Goal: Task Accomplishment & Management: Manage account settings

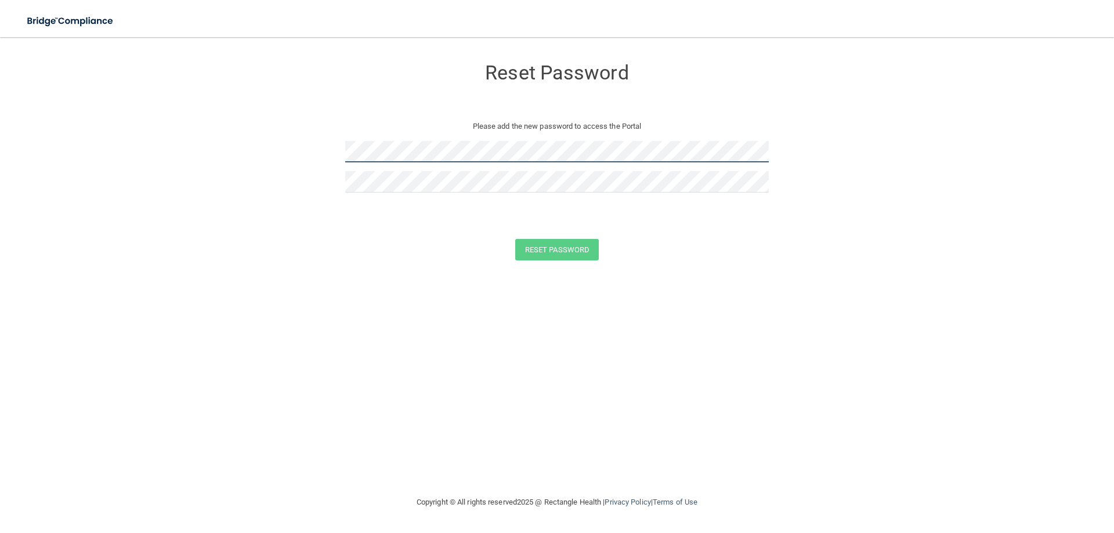
click at [324, 157] on form "Reset Password Please add the new password to access the Portal Reset Password …" at bounding box center [557, 162] width 1068 height 226
click at [539, 261] on form "Reset Password Please add the new password to access the Portal Reset Password …" at bounding box center [557, 162] width 1068 height 226
click at [539, 256] on button "Reset Password" at bounding box center [557, 249] width 84 height 21
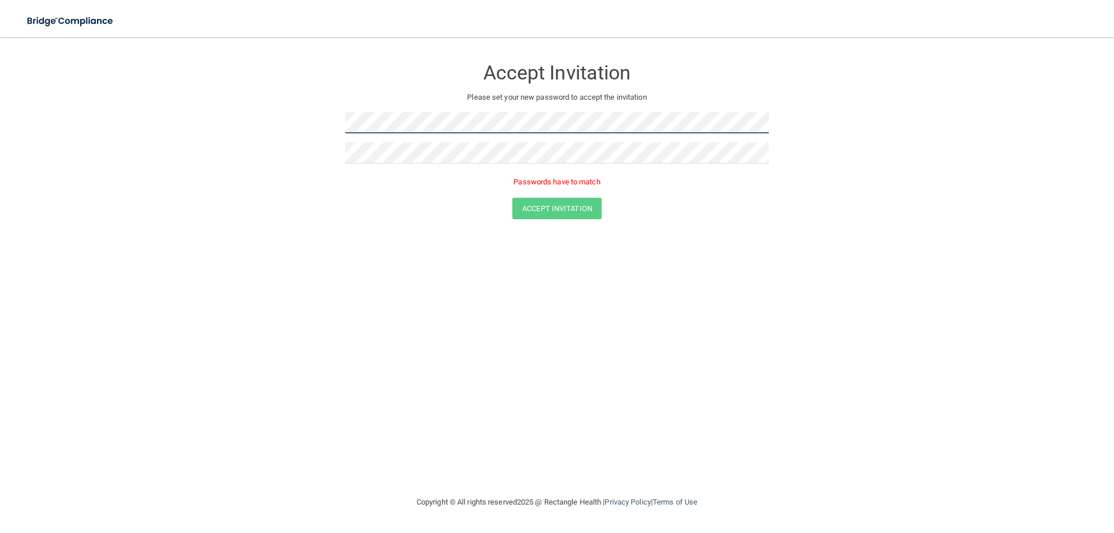
click at [316, 119] on form "Accept Invitation Please set your new password to accept the invitation Passwor…" at bounding box center [557, 141] width 1068 height 185
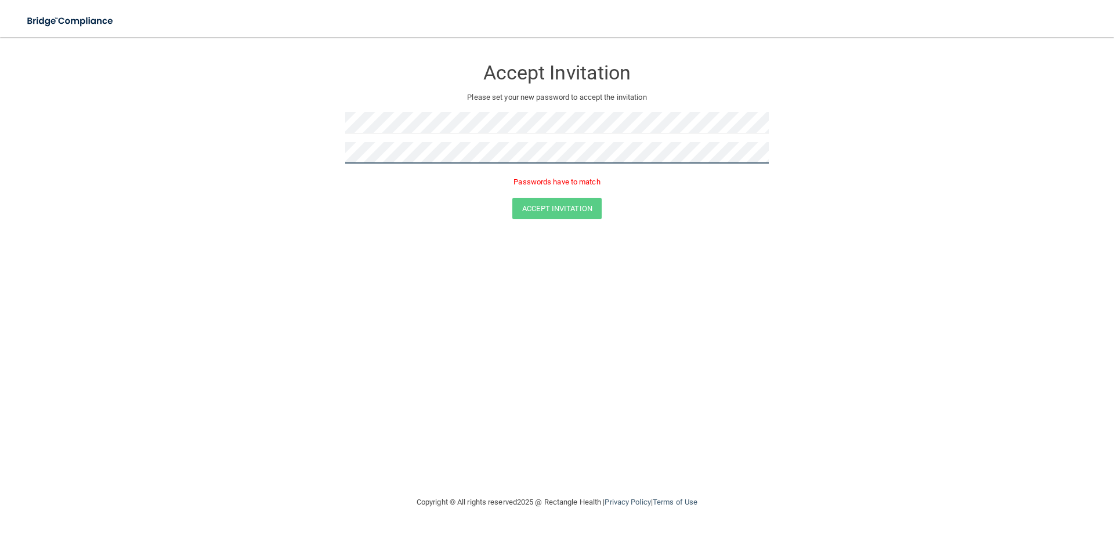
click at [335, 160] on form "Accept Invitation Please set your new password to accept the invitation Passwor…" at bounding box center [557, 141] width 1068 height 185
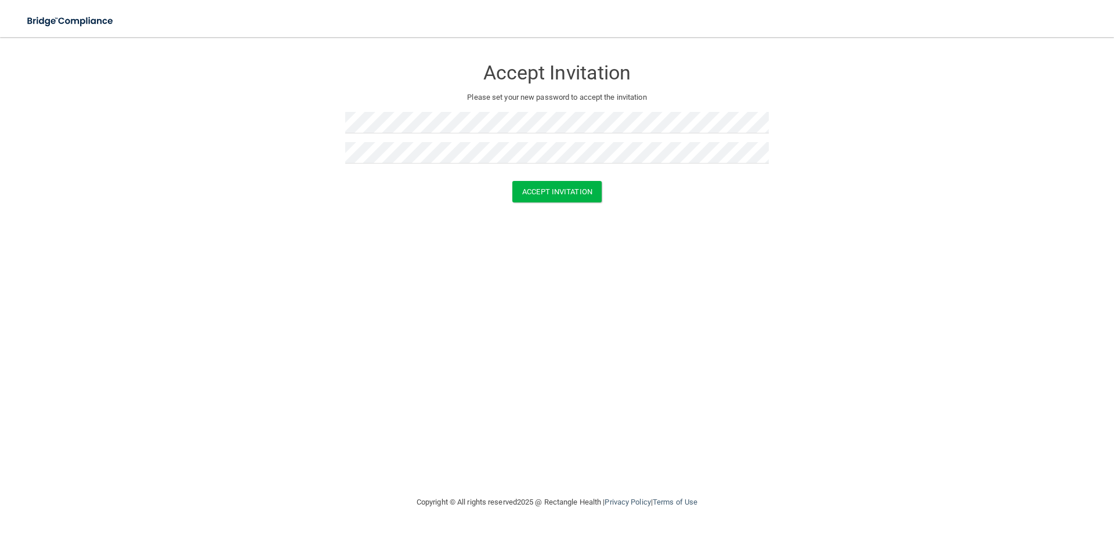
click at [560, 206] on form "Accept Invitation Please set your new password to accept the invitation Accept …" at bounding box center [557, 133] width 1068 height 168
click at [559, 193] on button "Accept Invitation" at bounding box center [556, 191] width 89 height 21
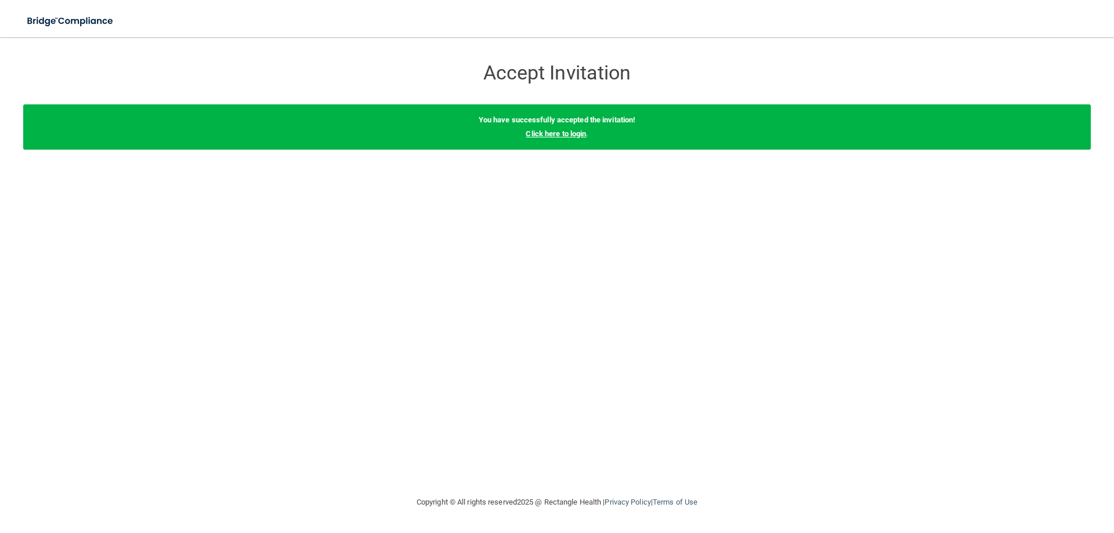
click at [567, 135] on link "Click here to login" at bounding box center [556, 133] width 60 height 9
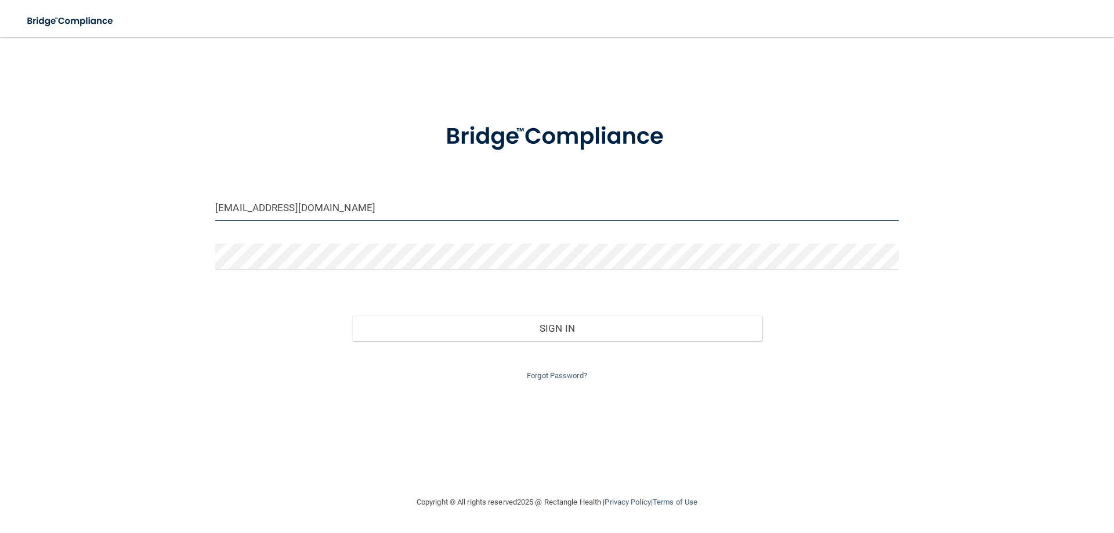
drag, startPoint x: 349, startPoint y: 210, endPoint x: 74, endPoint y: 219, distance: 275.2
click at [74, 220] on div "[EMAIL_ADDRESS][DOMAIN_NAME] Invalid email/password. You don't have permission …" at bounding box center [557, 266] width 1068 height 435
type input "[EMAIL_ADDRESS][DOMAIN_NAME]"
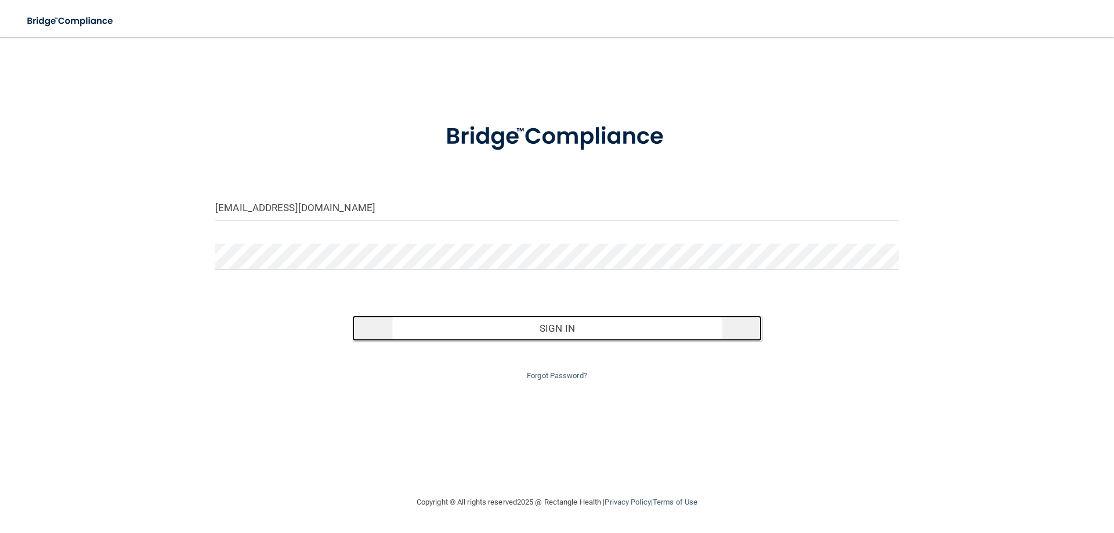
click at [558, 327] on button "Sign In" at bounding box center [557, 329] width 410 height 26
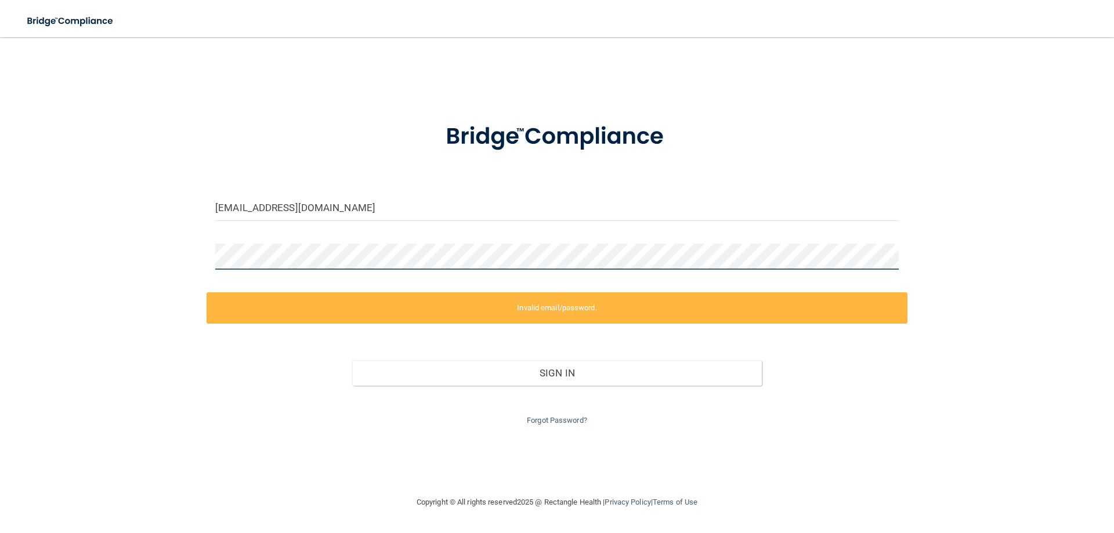
click at [149, 268] on div "[EMAIL_ADDRESS][DOMAIN_NAME] Invalid email/password. You don't have permission …" at bounding box center [557, 266] width 1068 height 435
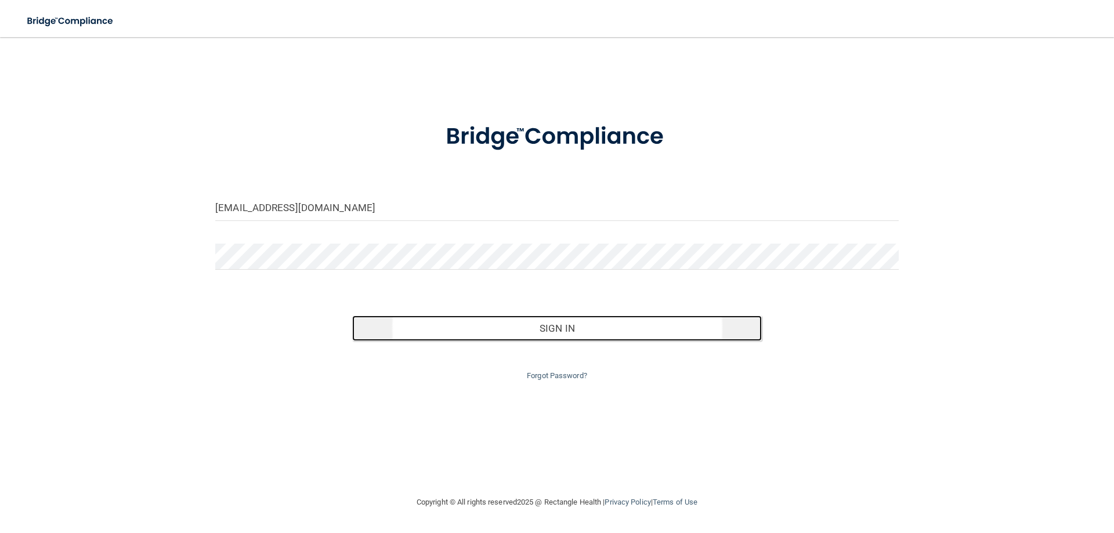
click at [528, 330] on button "Sign In" at bounding box center [557, 329] width 410 height 26
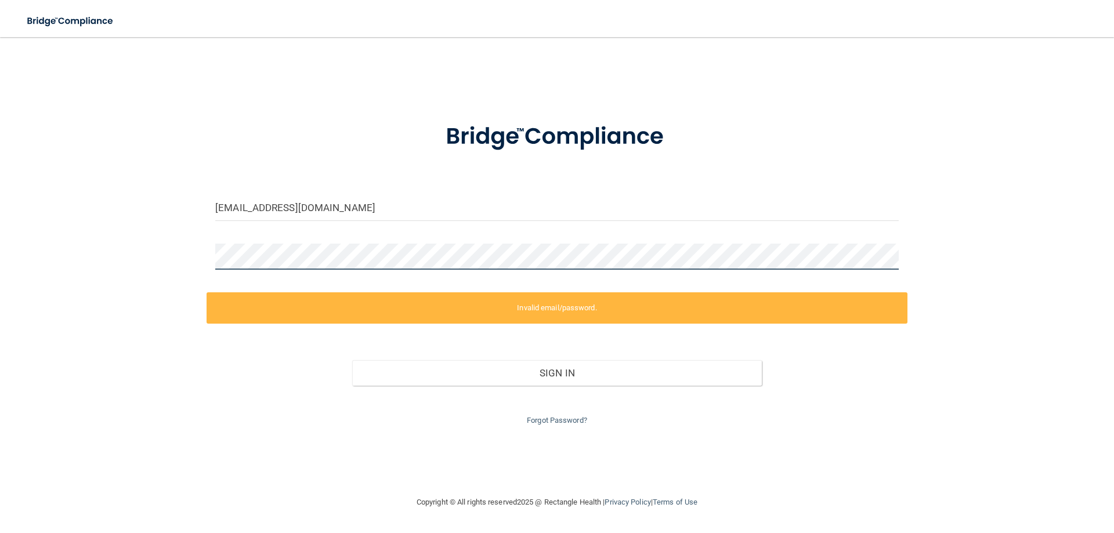
click at [182, 248] on div "[EMAIL_ADDRESS][DOMAIN_NAME] Invalid email/password. You don't have permission …" at bounding box center [557, 266] width 1068 height 435
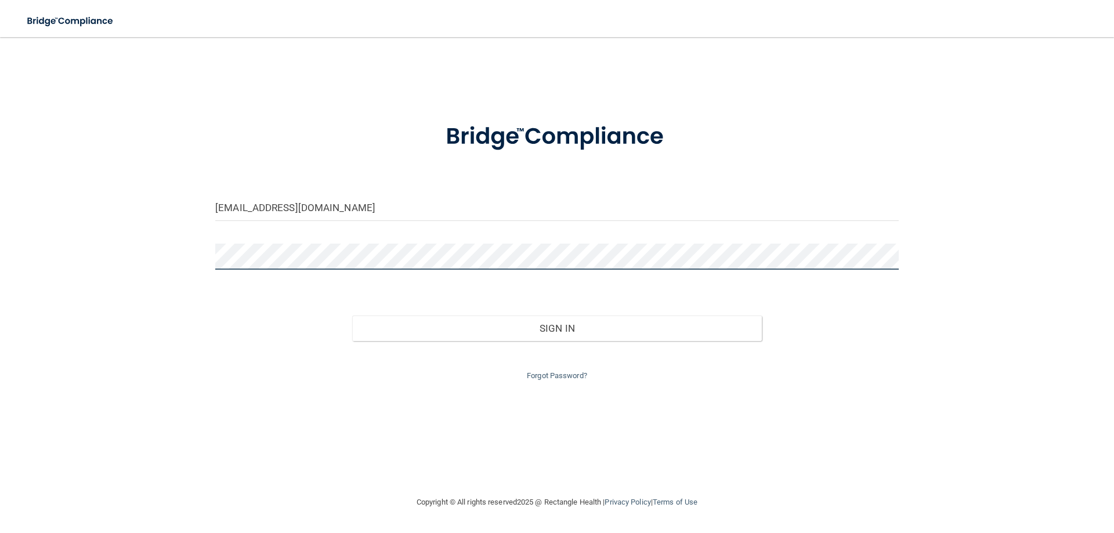
click at [352, 316] on button "Sign In" at bounding box center [557, 329] width 410 height 26
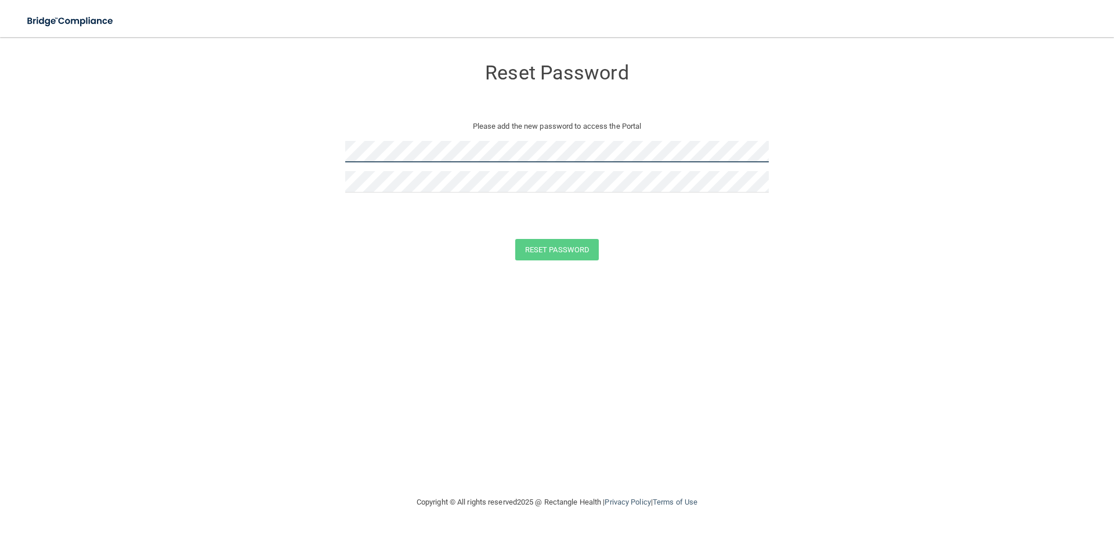
click at [282, 169] on form "Reset Password Please add the new password to access the Portal Reset Password …" at bounding box center [557, 162] width 1068 height 226
click at [337, 151] on form "Reset Password Please add the new password to access the Portal Reset Password …" at bounding box center [557, 162] width 1068 height 226
drag, startPoint x: 342, startPoint y: 153, endPoint x: 344, endPoint y: 176, distance: 23.3
click at [344, 176] on form "Reset Password Please add the new password to access the Portal Reset Password …" at bounding box center [557, 162] width 1068 height 226
click at [540, 248] on button "Reset Password" at bounding box center [557, 249] width 84 height 21
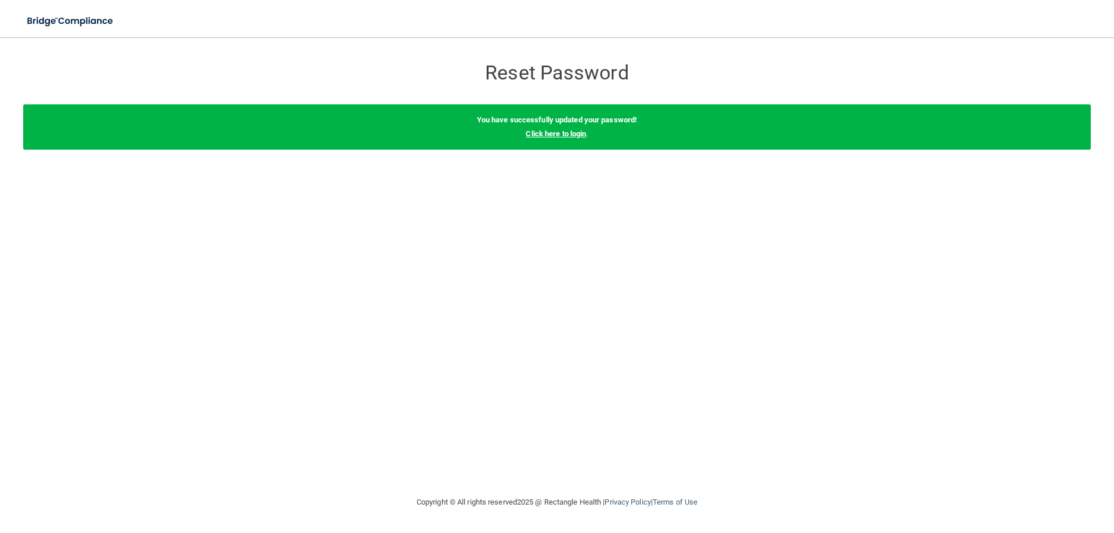
click at [580, 129] on link "Click here to login" at bounding box center [556, 133] width 60 height 9
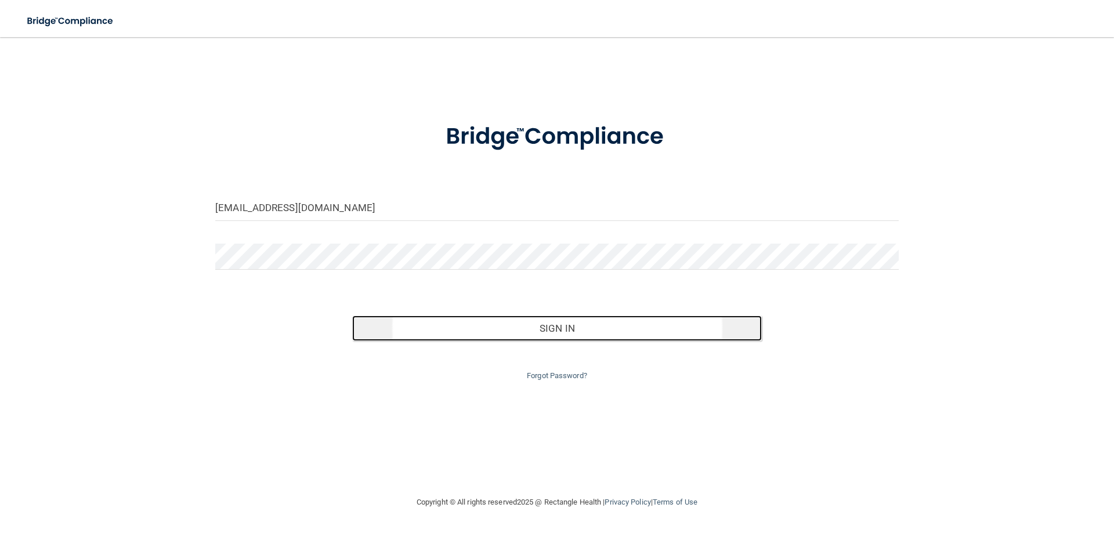
click at [563, 334] on button "Sign In" at bounding box center [557, 329] width 410 height 26
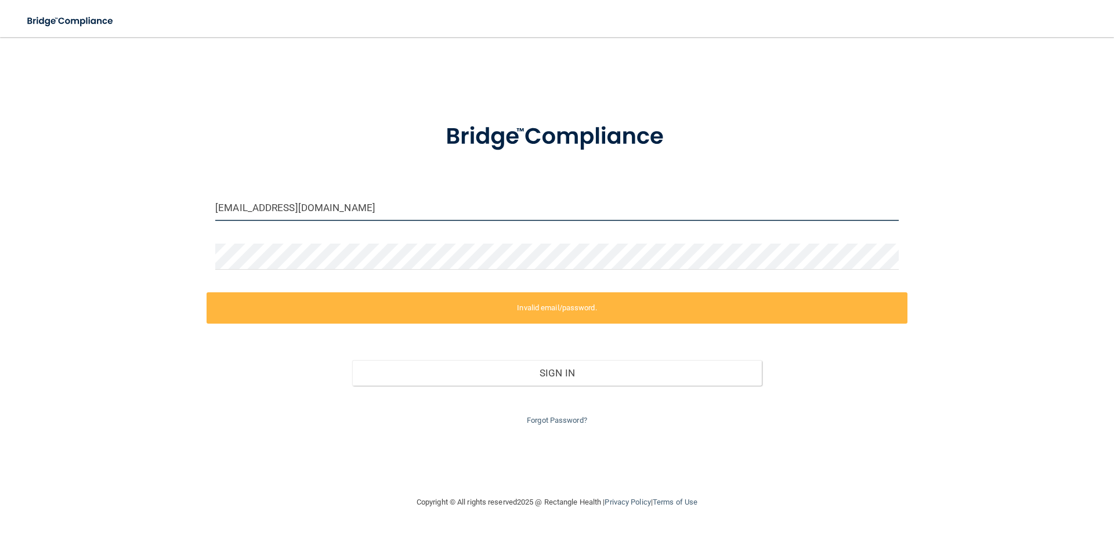
drag, startPoint x: 350, startPoint y: 207, endPoint x: 120, endPoint y: 201, distance: 231.0
click at [120, 201] on div "[EMAIL_ADDRESS][DOMAIN_NAME] Invalid email/password. You don't have permission …" at bounding box center [557, 266] width 1068 height 435
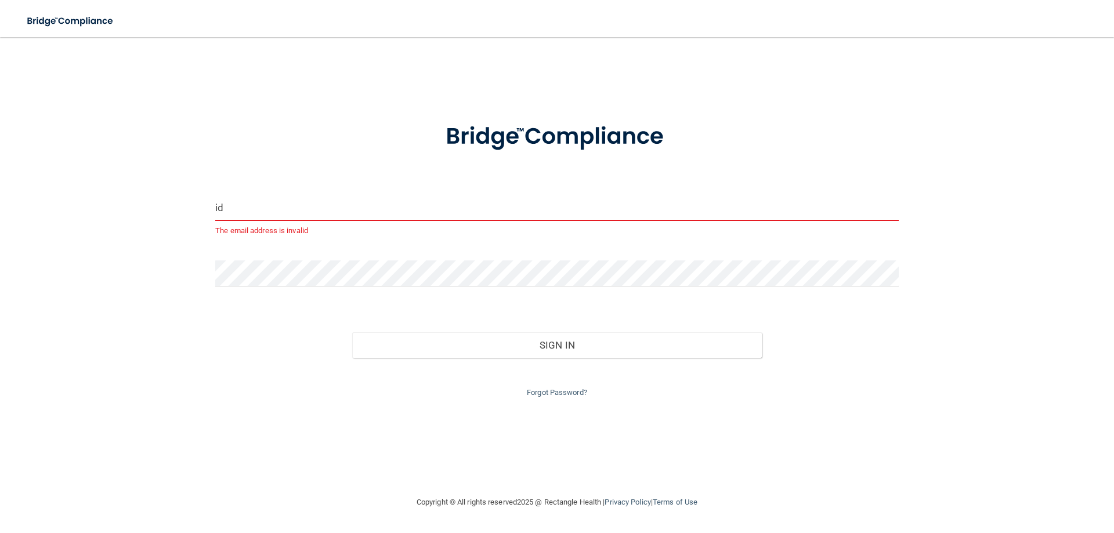
type input "i"
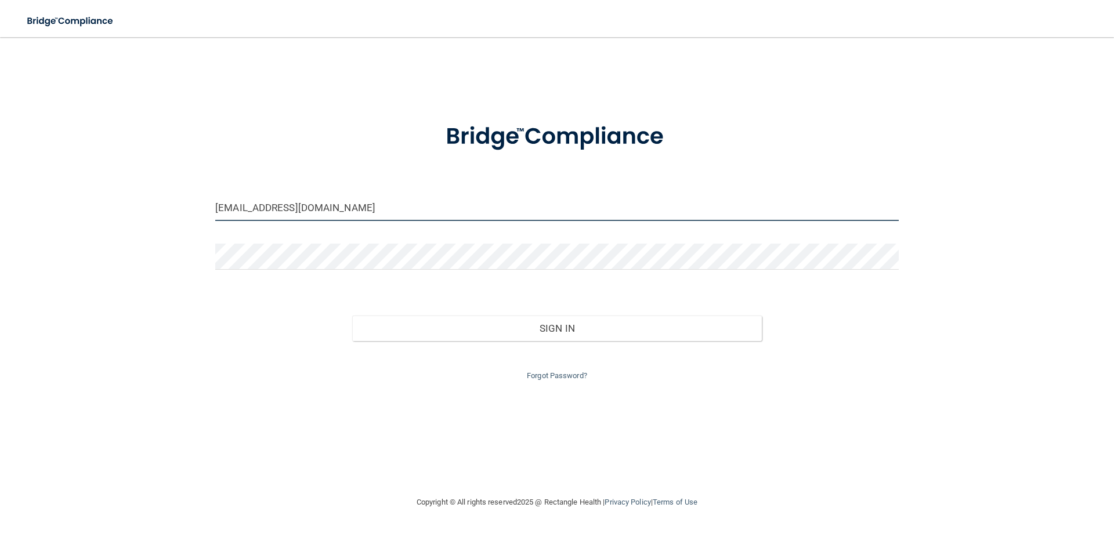
type input "[EMAIL_ADDRESS][DOMAIN_NAME]"
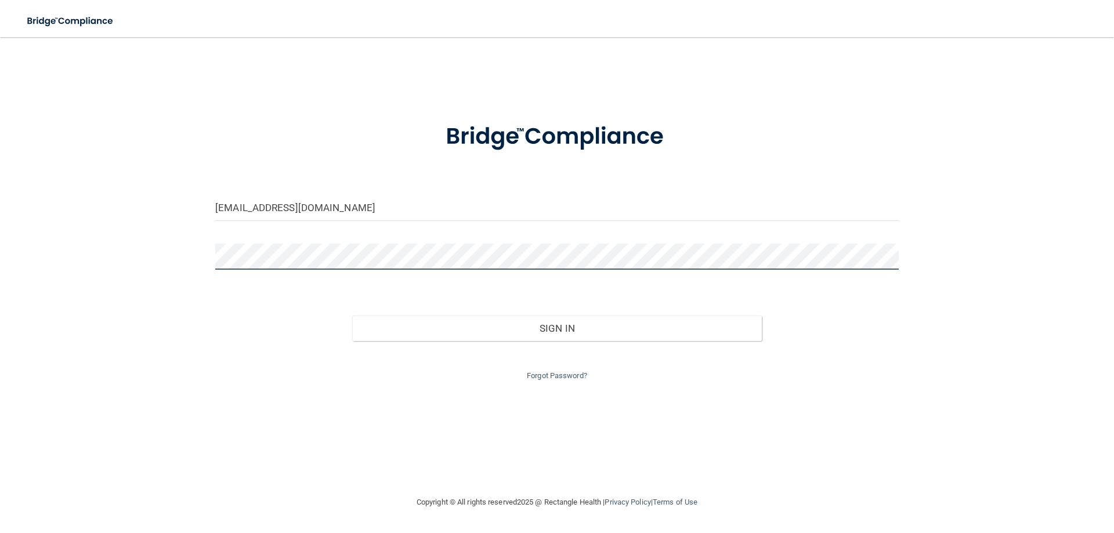
click at [189, 262] on div "[EMAIL_ADDRESS][DOMAIN_NAME] Invalid email/password. You don't have permission …" at bounding box center [557, 266] width 1068 height 435
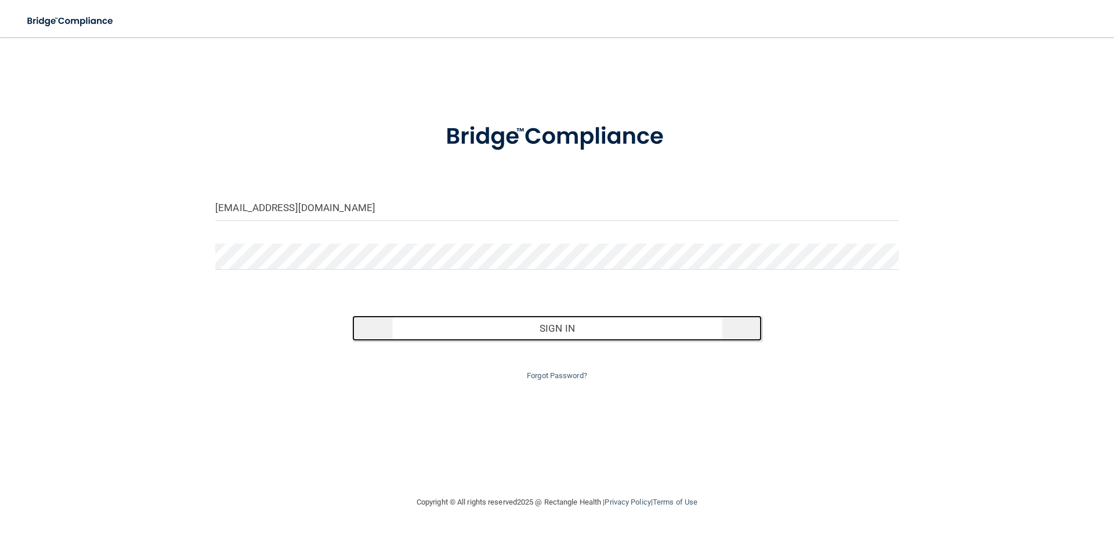
click at [557, 329] on button "Sign In" at bounding box center [557, 329] width 410 height 26
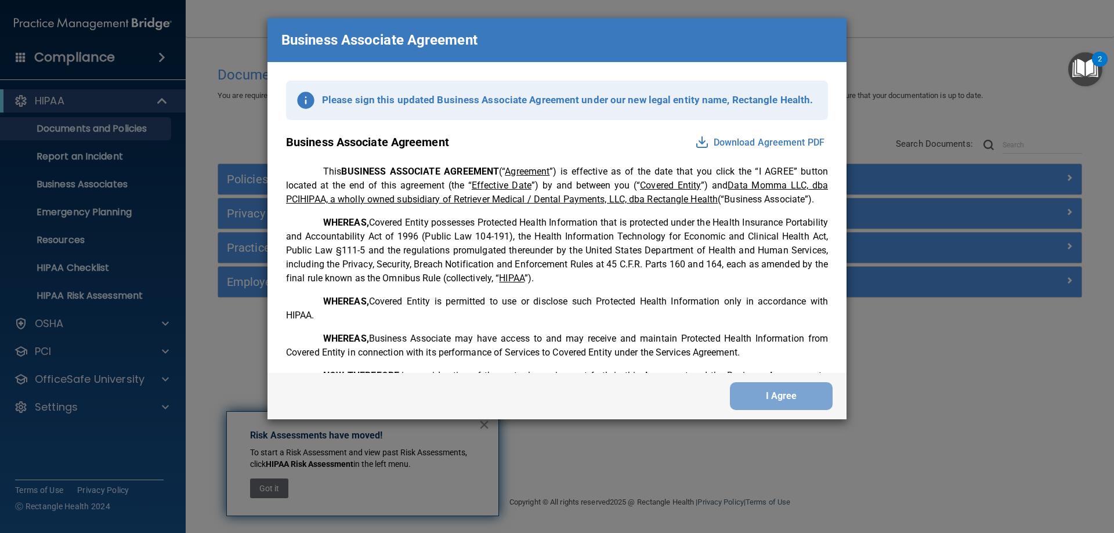
drag, startPoint x: 769, startPoint y: 44, endPoint x: 739, endPoint y: 47, distance: 30.3
click at [739, 47] on div "Business Associate Agreement" at bounding box center [557, 40] width 579 height 44
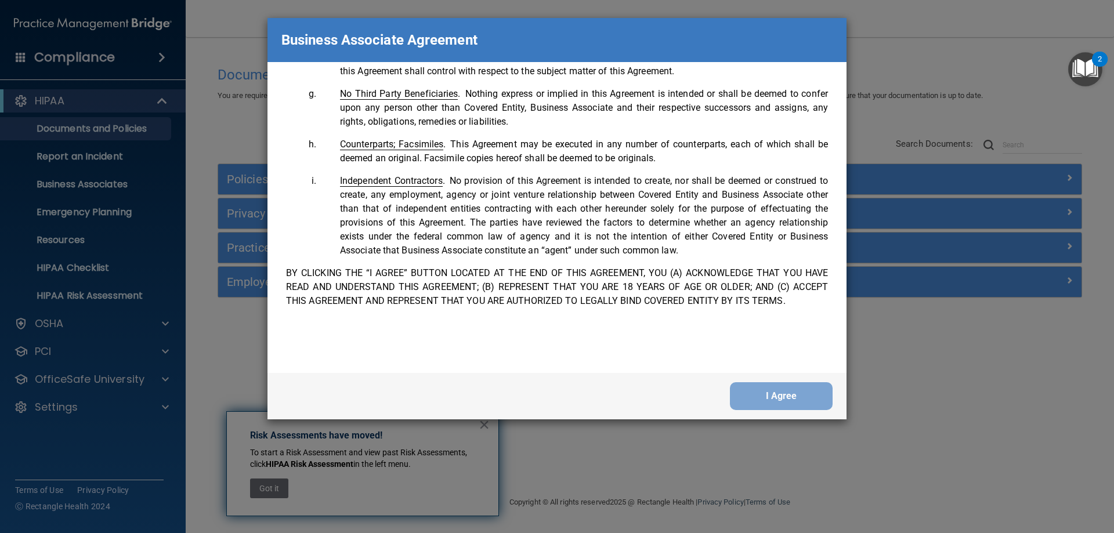
scroll to position [2366, 0]
click at [775, 399] on button "I Agree" at bounding box center [781, 396] width 103 height 28
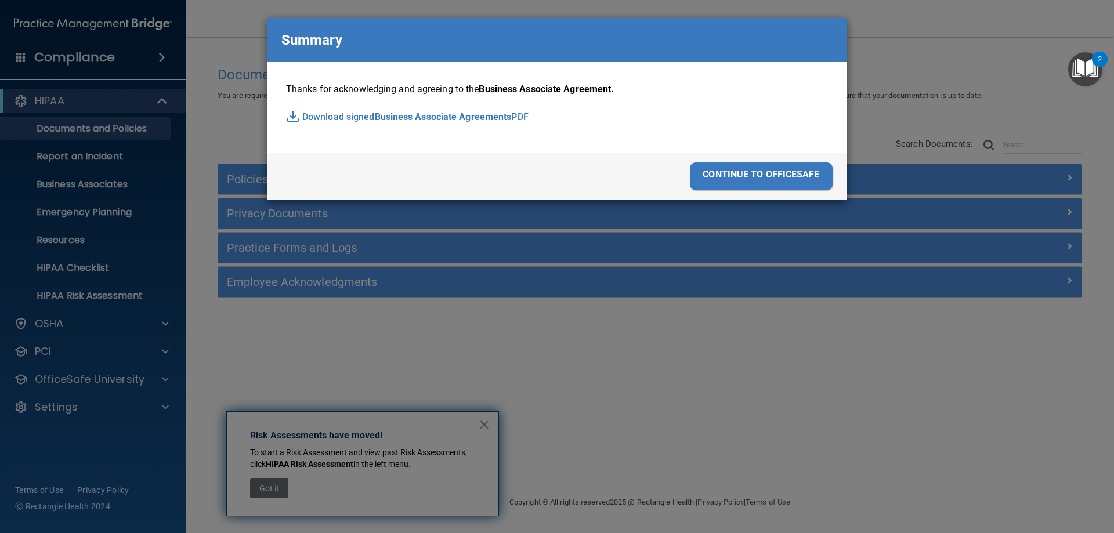
click at [724, 174] on div "continue to officesafe" at bounding box center [761, 176] width 143 height 28
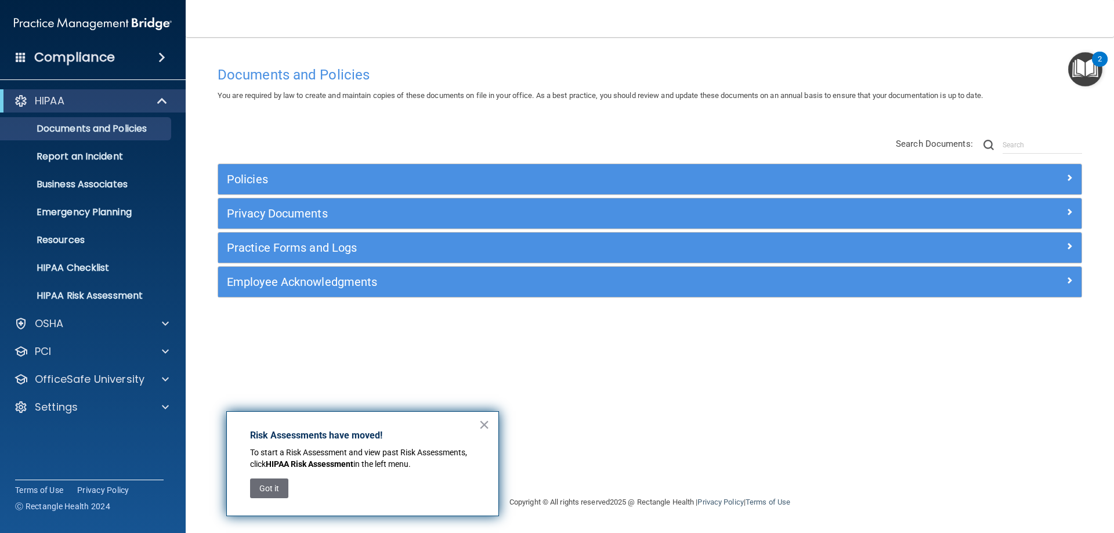
click at [156, 64] on div "Compliance" at bounding box center [93, 58] width 186 height 26
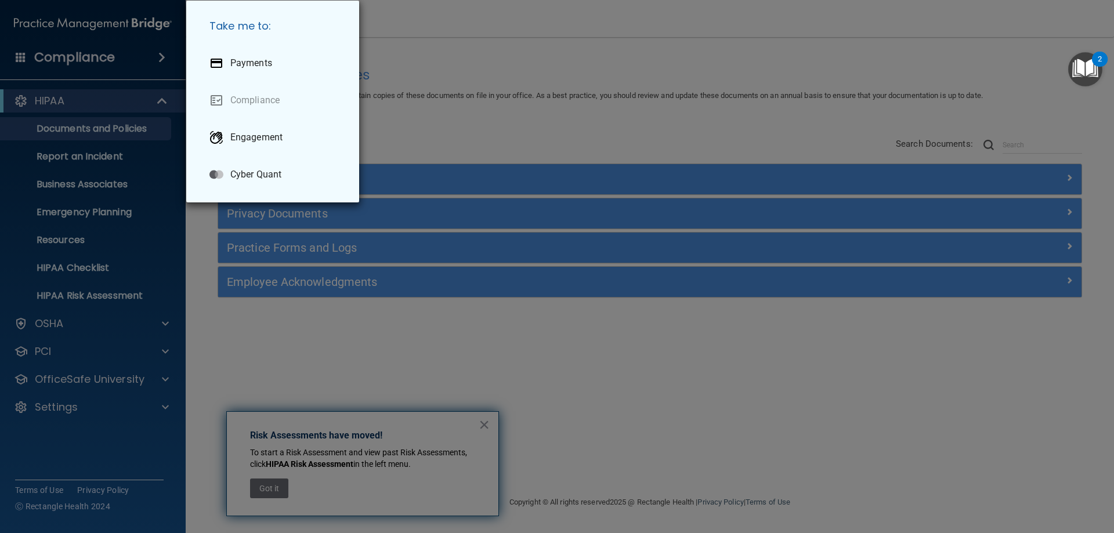
click at [166, 52] on div "Take me to: Payments Compliance Engagement Cyber Quant" at bounding box center [557, 266] width 1114 height 533
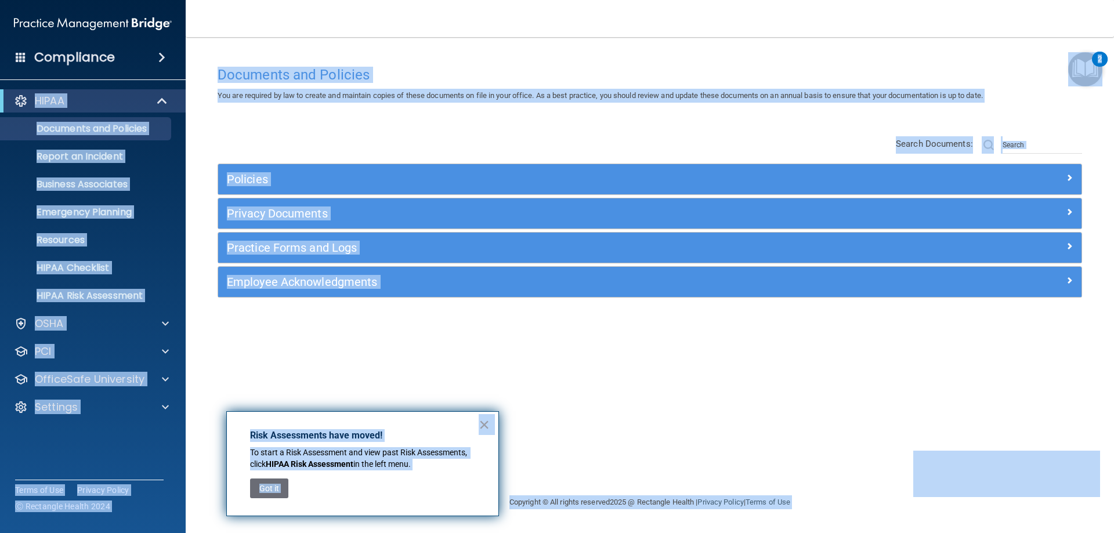
click at [162, 62] on span at bounding box center [161, 57] width 7 height 14
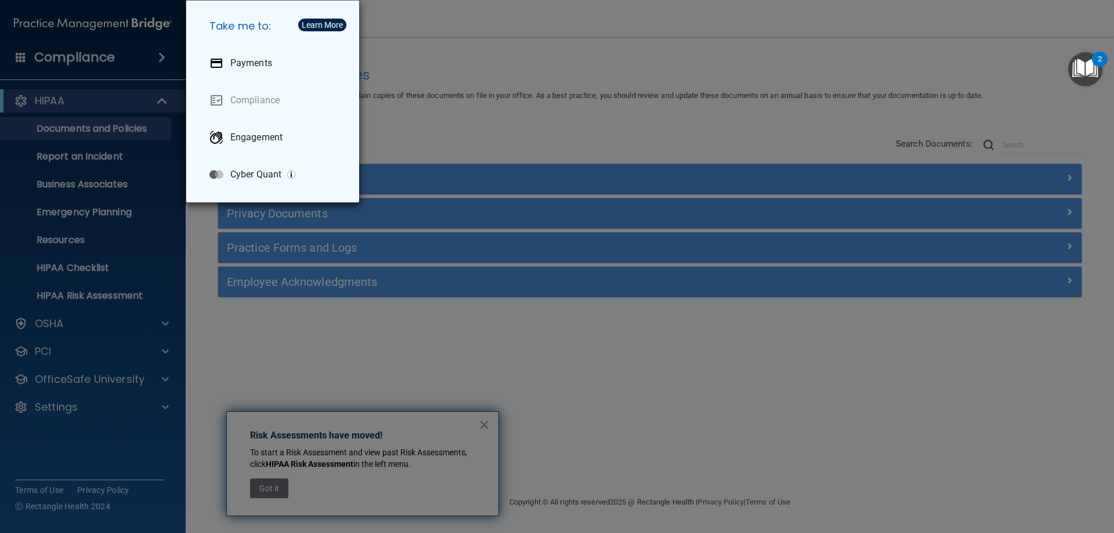
click at [861, 62] on div "Take me to: Payments Compliance Engagement Cyber Quant" at bounding box center [557, 266] width 1114 height 533
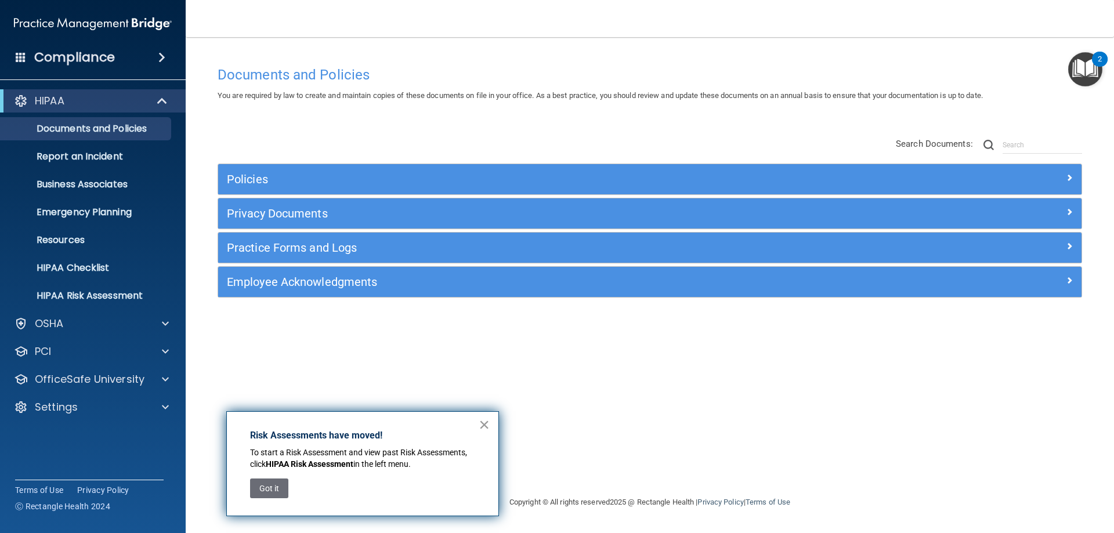
click at [482, 421] on button "×" at bounding box center [484, 424] width 11 height 19
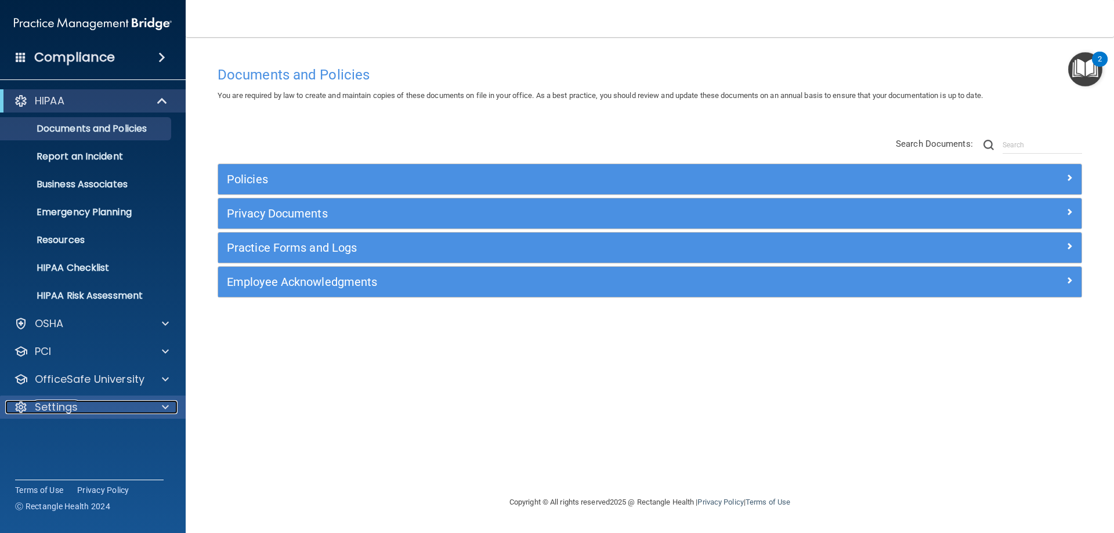
click at [165, 402] on span at bounding box center [165, 407] width 7 height 14
click at [72, 438] on p "My Account" at bounding box center [87, 435] width 158 height 12
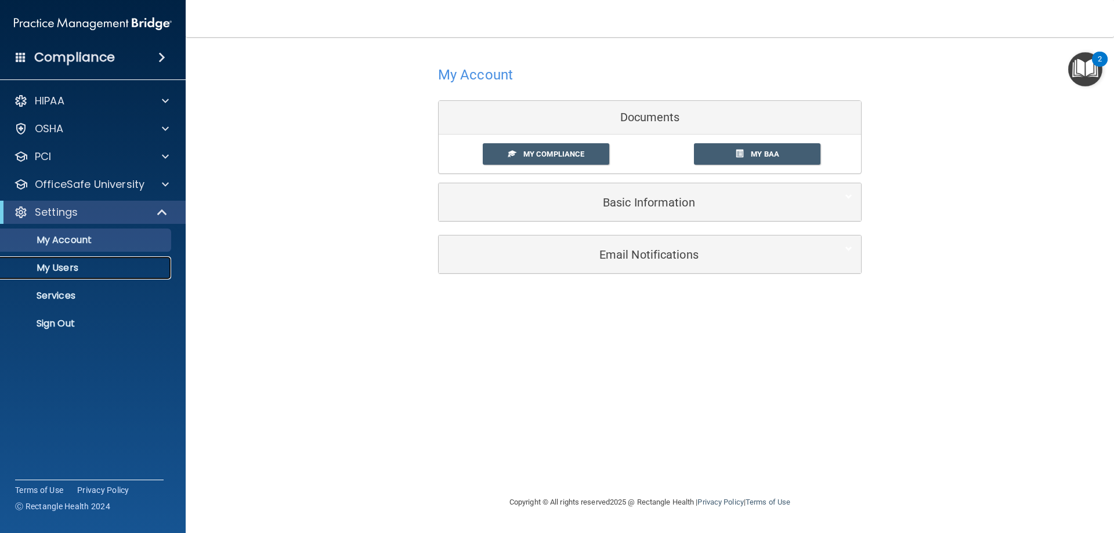
click at [60, 263] on p "My Users" at bounding box center [87, 268] width 158 height 12
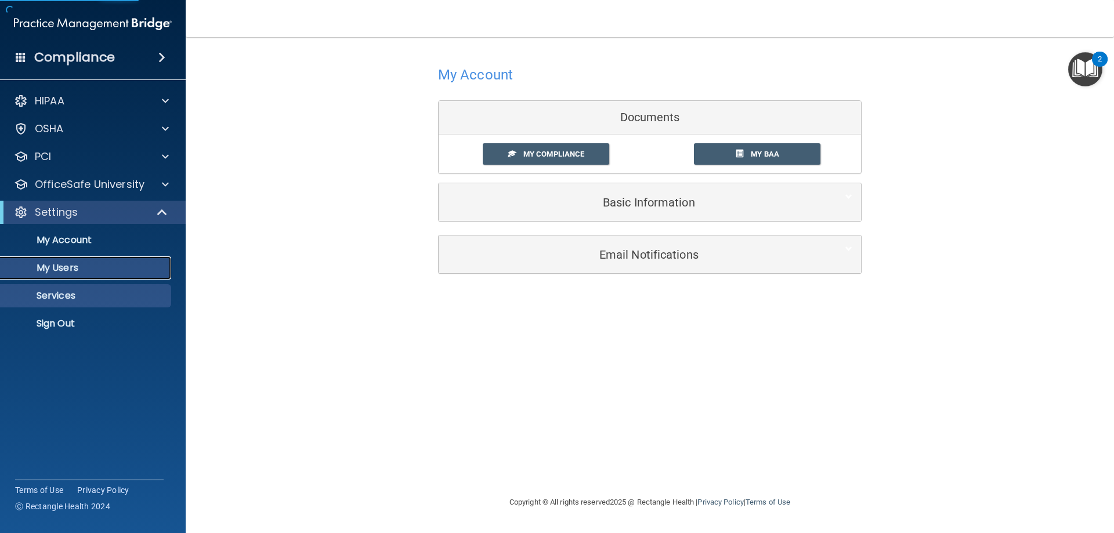
select select "20"
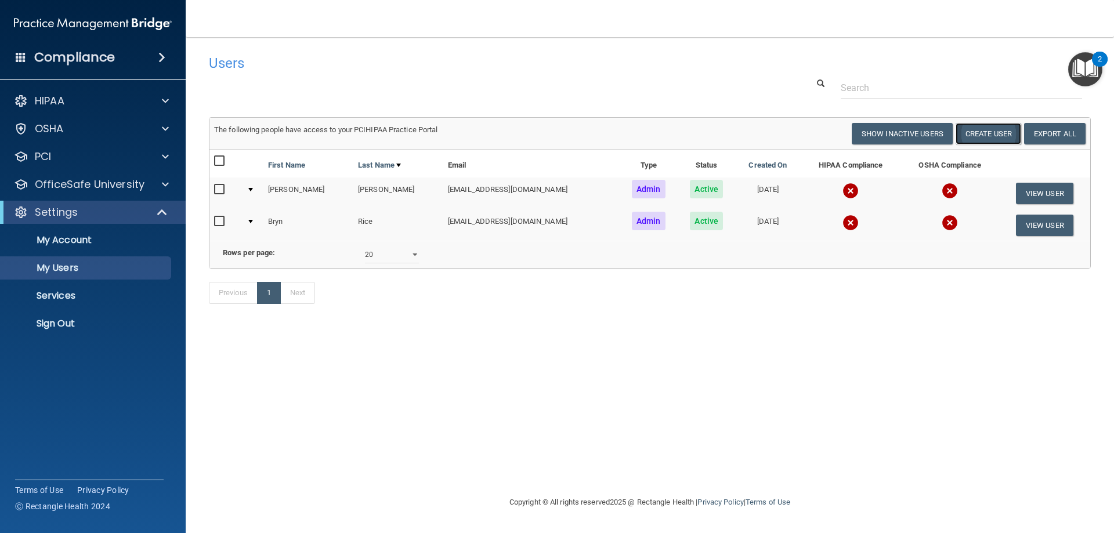
click at [999, 136] on button "Create User" at bounding box center [989, 133] width 66 height 21
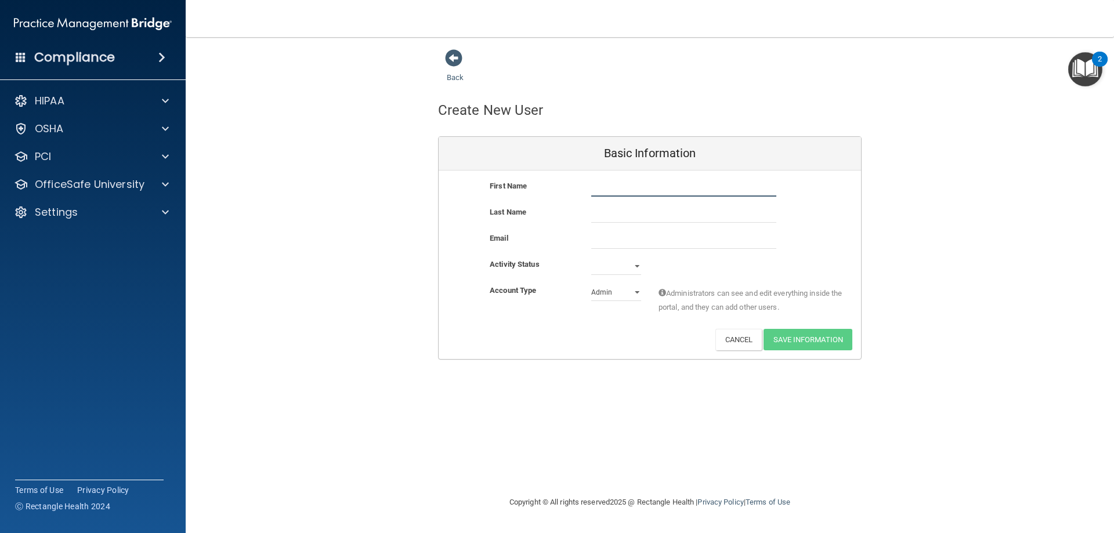
click at [641, 187] on input "text" at bounding box center [683, 187] width 185 height 17
type input "Chantella"
type input "Hairstoon"
click at [620, 265] on select "Active Inactive" at bounding box center [616, 266] width 50 height 17
select select "active"
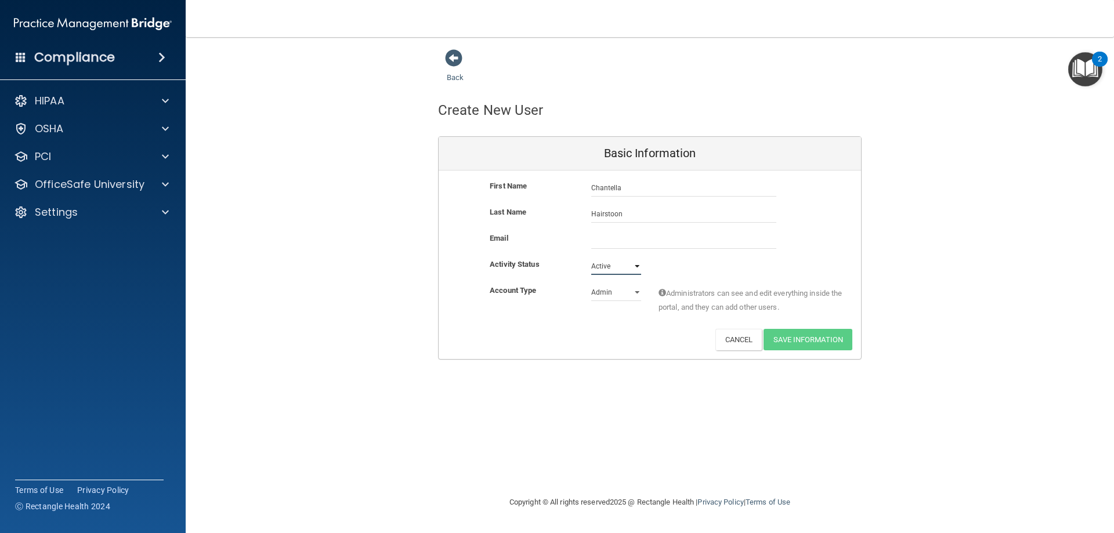
click at [591, 258] on select "Active Inactive" at bounding box center [616, 266] width 50 height 17
click at [635, 215] on input "Hairstoon" at bounding box center [683, 213] width 185 height 17
type input "[PERSON_NAME]"
click at [613, 239] on input "email" at bounding box center [683, 240] width 185 height 17
type input "[EMAIL_ADDRESS][DOMAIN_NAME]"
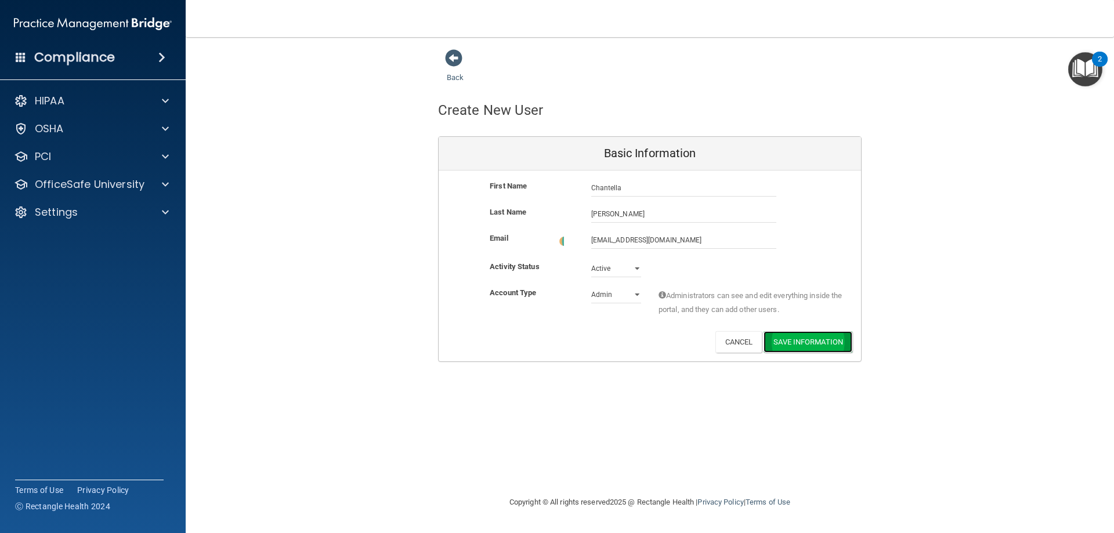
click at [819, 342] on button "Save Information" at bounding box center [808, 341] width 89 height 21
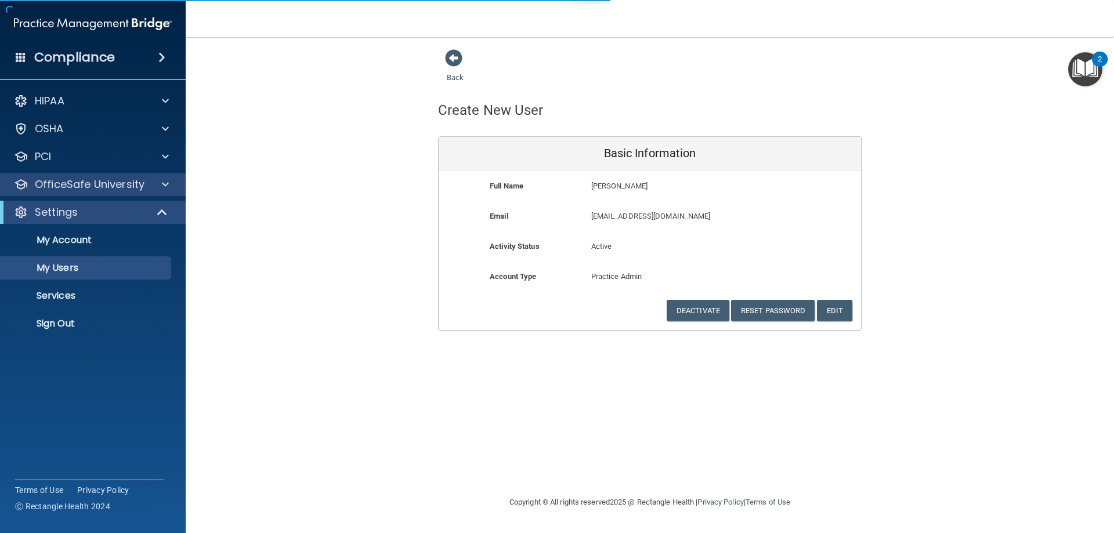
select select "20"
